Goal: Task Accomplishment & Management: Manage account settings

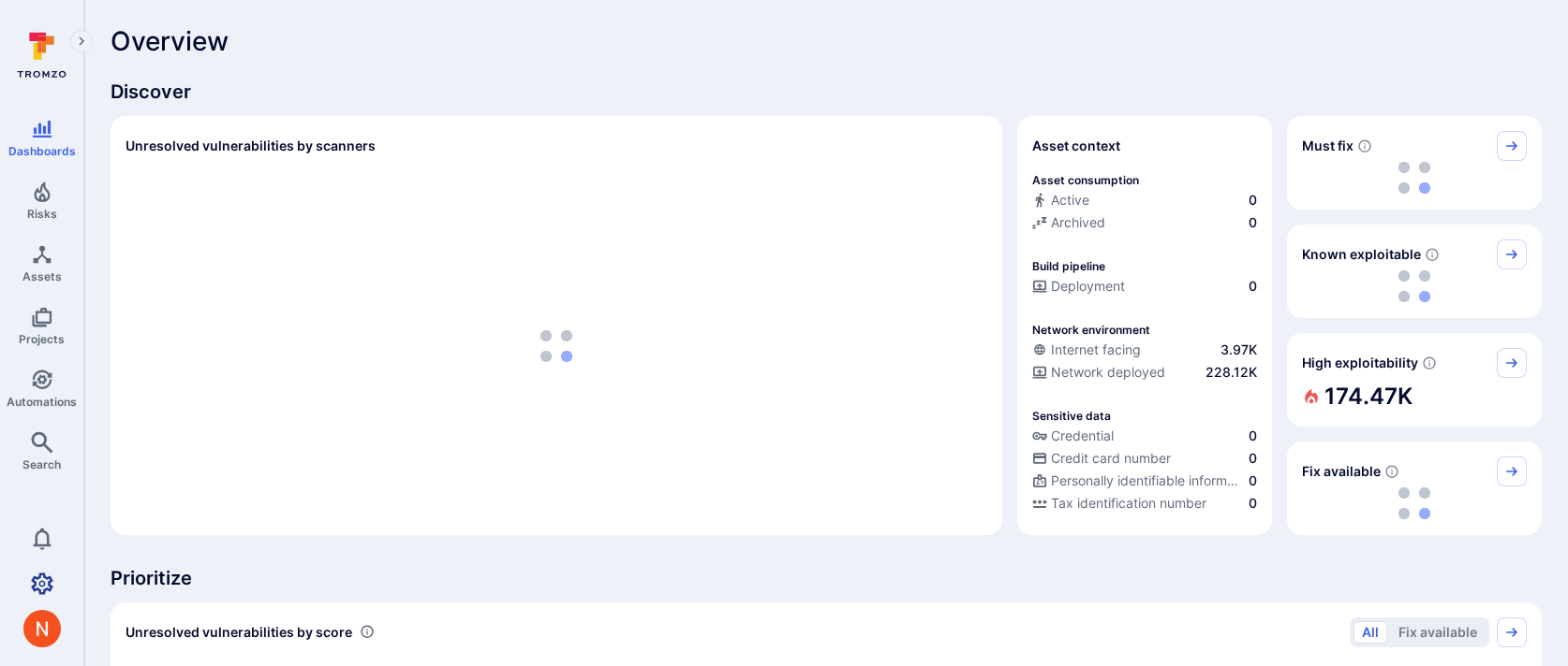
click at [39, 581] on icon "Settings" at bounding box center [42, 584] width 23 height 23
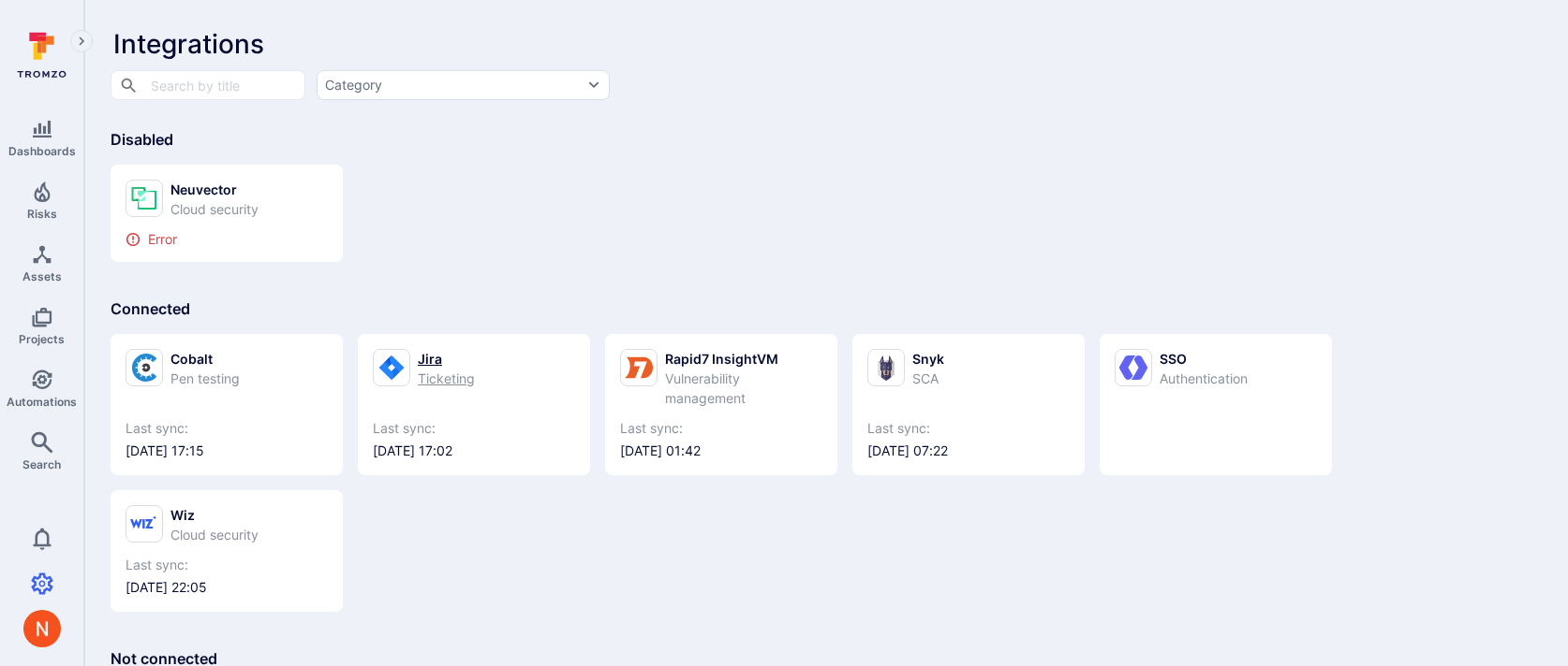
click at [454, 351] on div "Jira" at bounding box center [446, 359] width 57 height 20
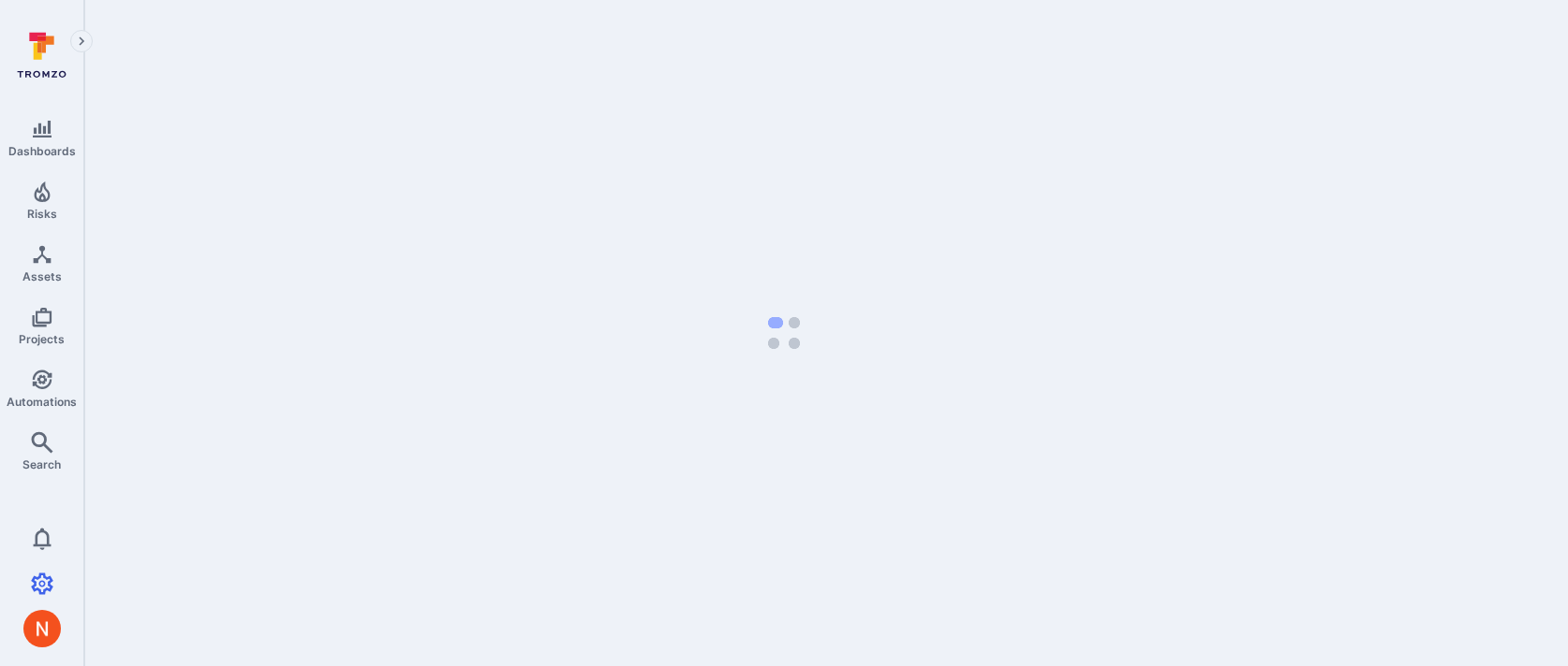
select select "25"
